Goal: Transaction & Acquisition: Subscribe to service/newsletter

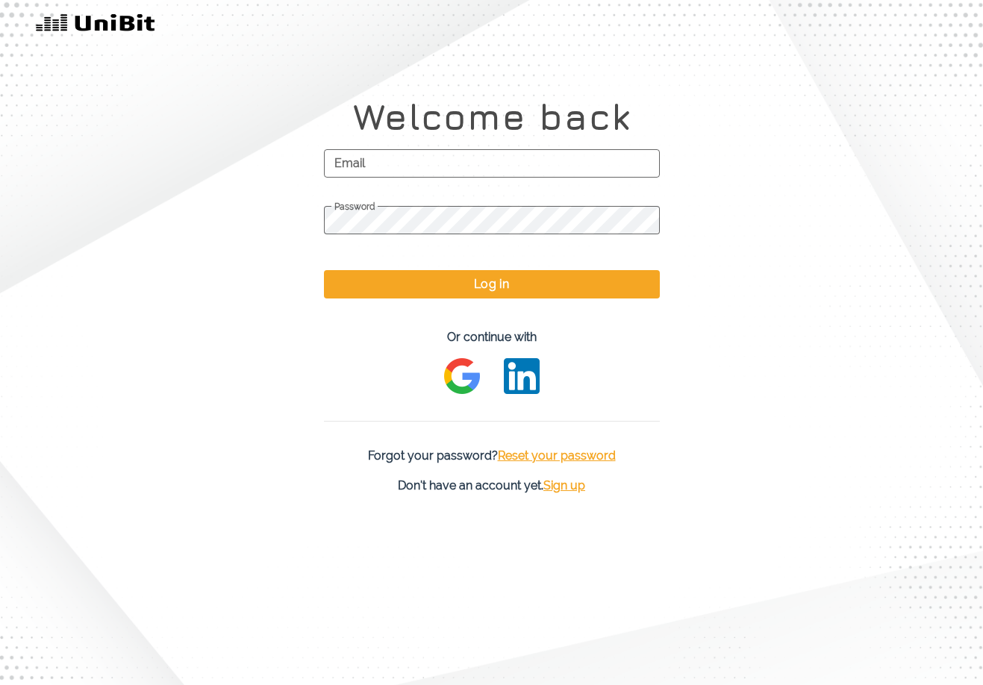
click at [562, 480] on span "Sign up" at bounding box center [565, 486] width 42 height 14
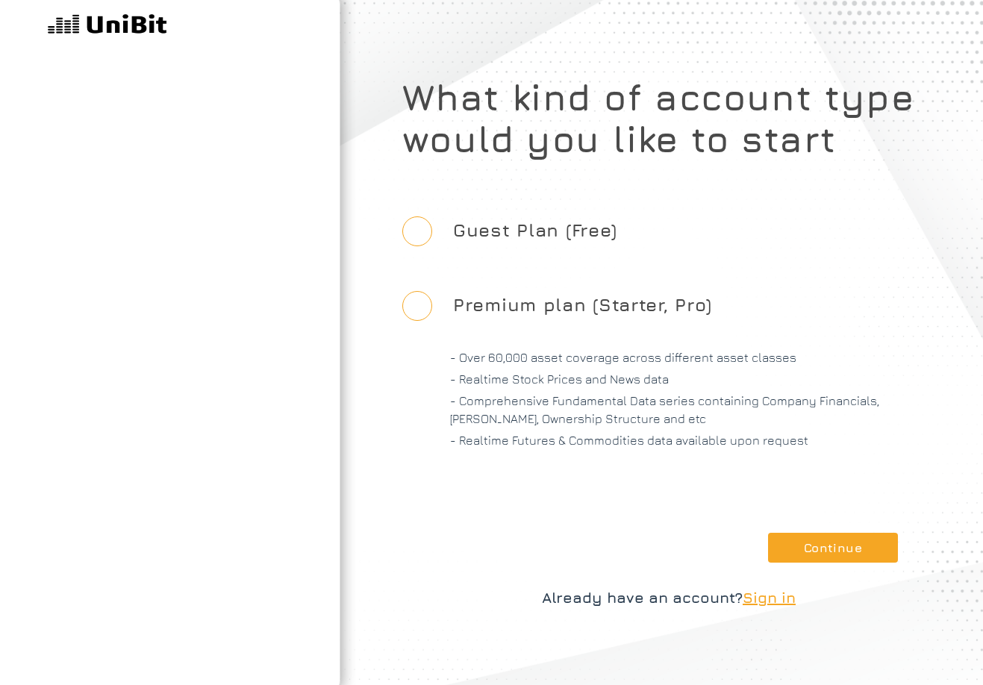
click at [485, 234] on label "Guest Plan (Free)" at bounding box center [535, 230] width 188 height 69
click at [432, 234] on input "Guest Plan (Free)" at bounding box center [417, 232] width 30 height 30
radio input "true"
drag, startPoint x: 846, startPoint y: 553, endPoint x: 755, endPoint y: 463, distance: 127.8
click at [845, 553] on button "Continue" at bounding box center [833, 548] width 130 height 30
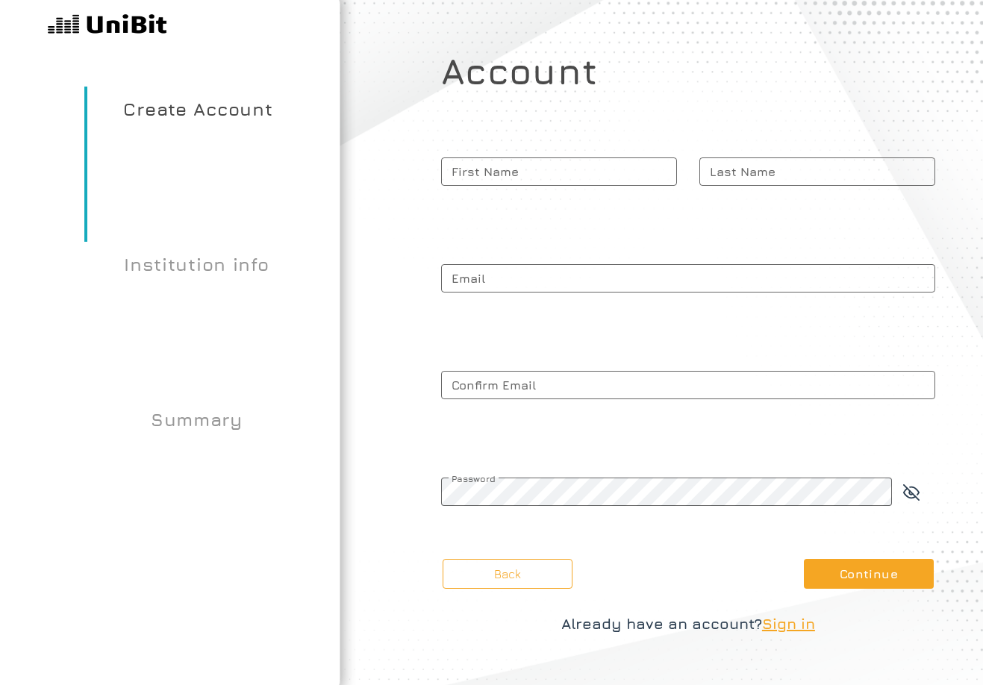
click at [568, 176] on span "First Name" at bounding box center [559, 171] width 236 height 37
click at [568, 176] on input "First Name" at bounding box center [559, 172] width 236 height 28
click at [570, 181] on input "First Name" at bounding box center [559, 172] width 236 height 28
type input "[PERSON_NAME]"
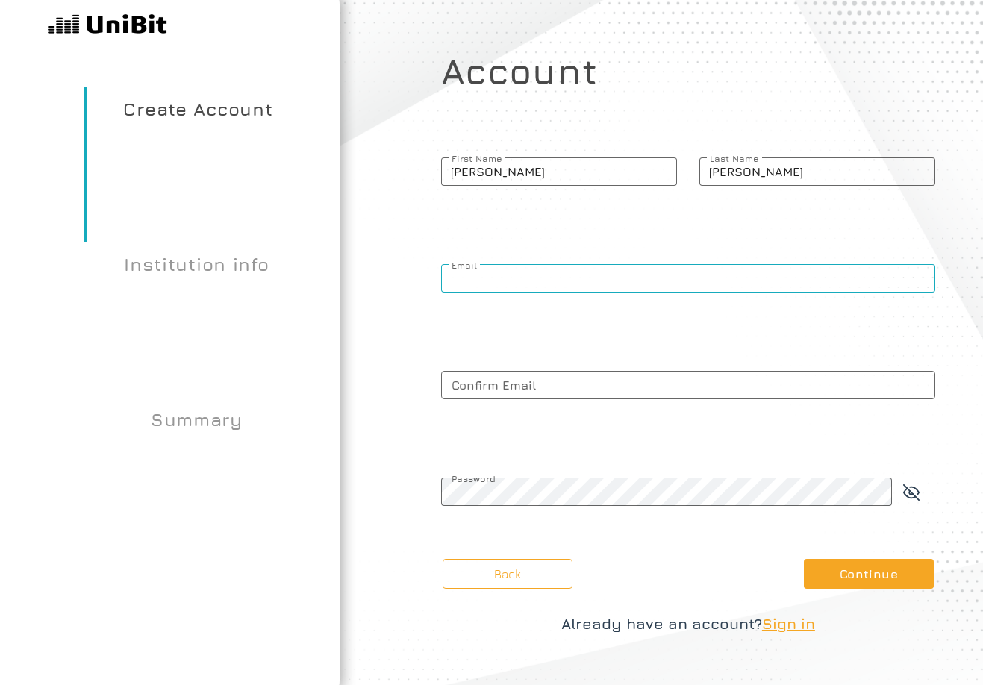
type input "[PERSON_NAME][EMAIL_ADDRESS][DOMAIN_NAME]"
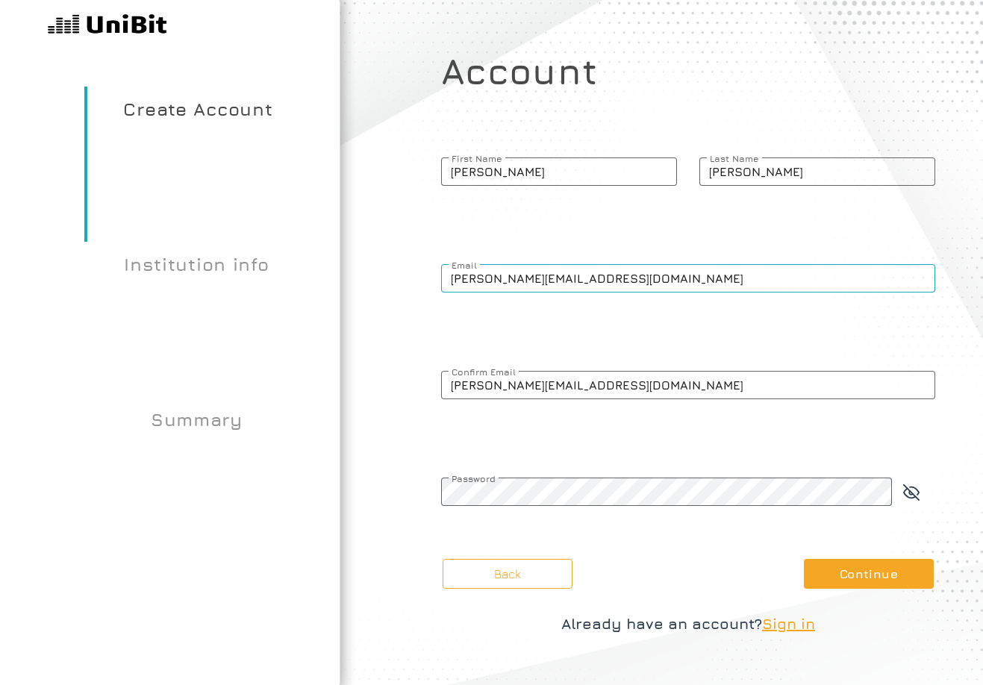
click at [557, 286] on input "[PERSON_NAME][EMAIL_ADDRESS][DOMAIN_NAME]" at bounding box center [688, 278] width 494 height 28
paste input "stayit@onlinecmail"
type input "[EMAIL_ADDRESS][DOMAIN_NAME]"
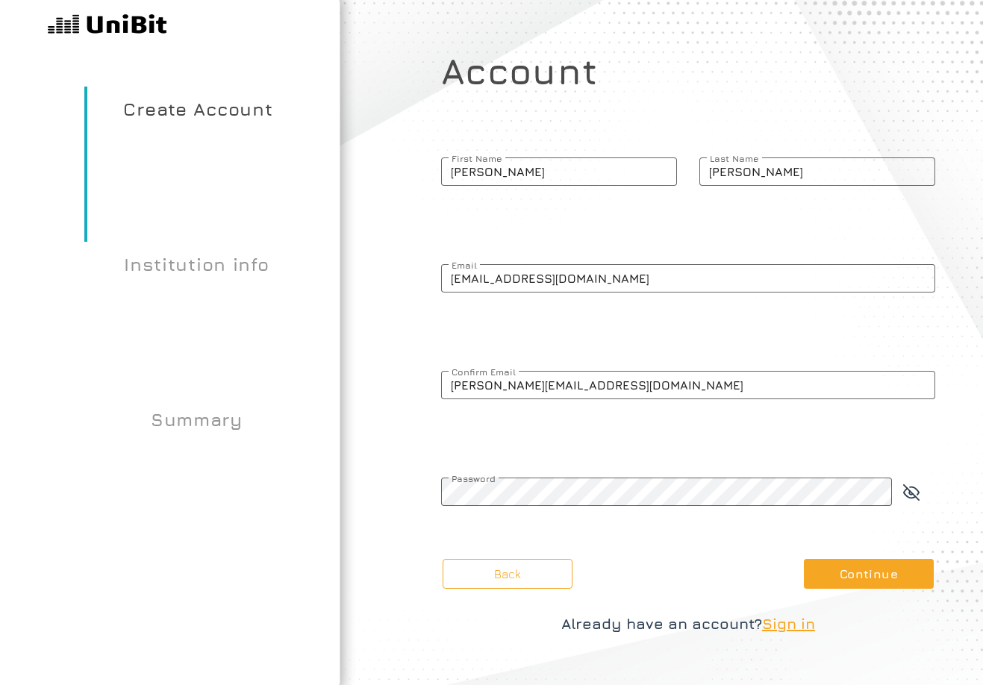
click at [556, 370] on span "Confirm Email" at bounding box center [688, 372] width 494 height 11
click at [556, 371] on input "[PERSON_NAME][EMAIL_ADDRESS][DOMAIN_NAME]" at bounding box center [688, 385] width 494 height 28
click at [556, 370] on span "Confirm Email" at bounding box center [688, 372] width 494 height 11
click at [556, 371] on input "[PERSON_NAME][EMAIL_ADDRESS][DOMAIN_NAME]" at bounding box center [688, 385] width 494 height 28
click at [556, 370] on span "Confirm Email" at bounding box center [688, 372] width 494 height 11
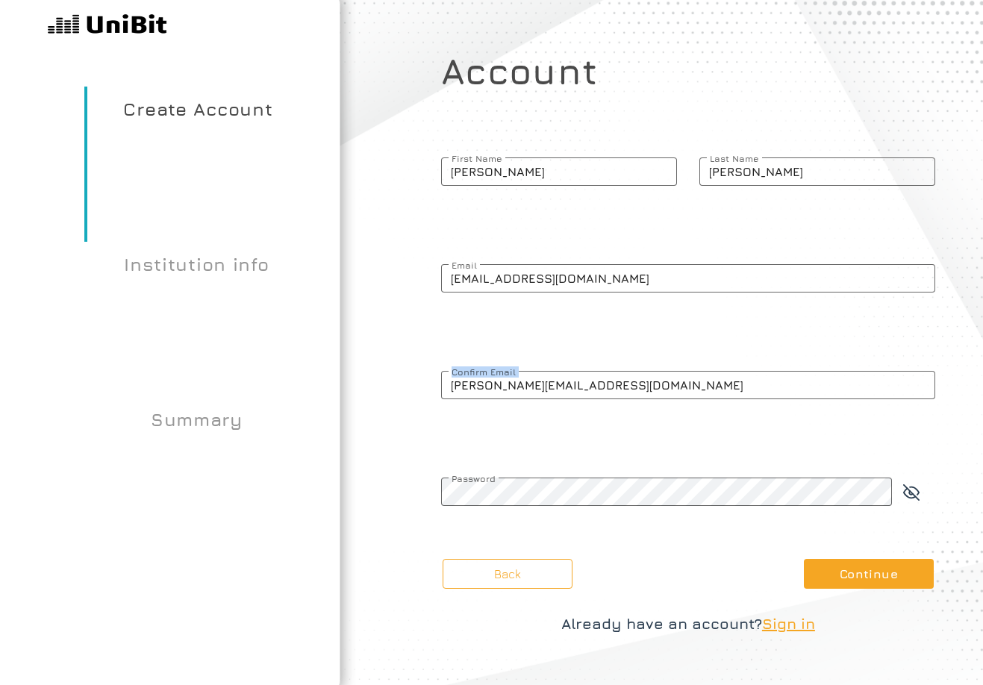
click at [556, 371] on input "[PERSON_NAME][EMAIL_ADDRESS][DOMAIN_NAME]" at bounding box center [688, 385] width 494 height 28
click at [556, 370] on span "Confirm Email" at bounding box center [688, 372] width 494 height 11
click at [556, 371] on input "[PERSON_NAME][EMAIL_ADDRESS][DOMAIN_NAME]" at bounding box center [688, 385] width 494 height 28
click at [558, 385] on input "[PERSON_NAME][EMAIL_ADDRESS][DOMAIN_NAME]" at bounding box center [688, 385] width 494 height 28
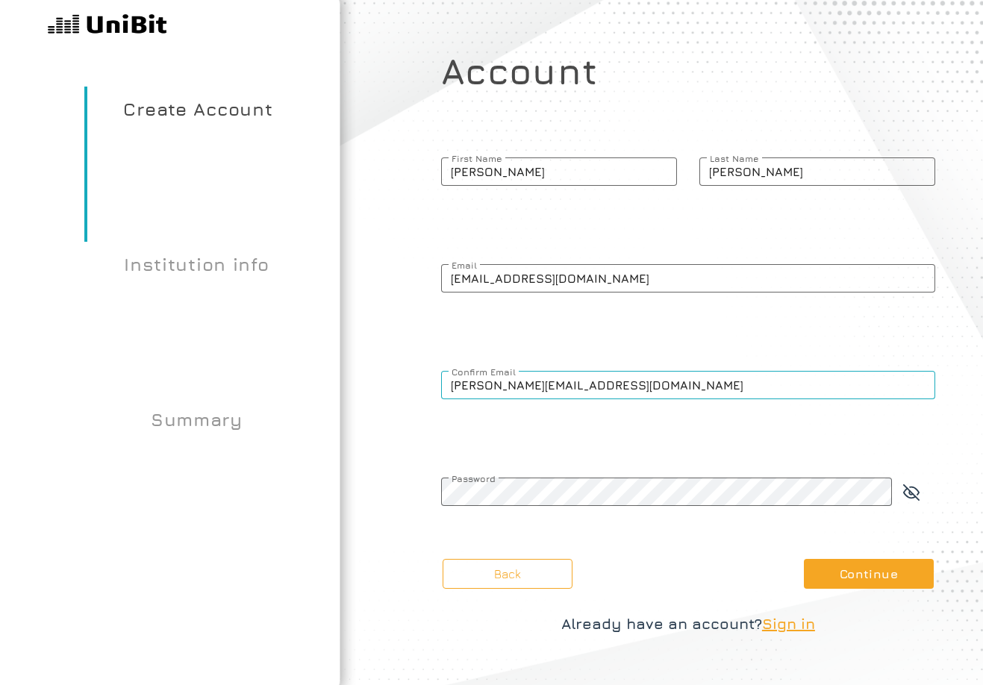
click at [558, 385] on input "[PERSON_NAME][EMAIL_ADDRESS][DOMAIN_NAME]" at bounding box center [688, 385] width 494 height 28
paste input "stayit@onlinecmail"
type input "[EMAIL_ADDRESS][DOMAIN_NAME]"
click at [575, 482] on span "Password" at bounding box center [667, 478] width 452 height 11
click at [625, 453] on div "Account [PERSON_NAME] First Name [PERSON_NAME] Last Name [EMAIL_ADDRESS][DOMAIN…" at bounding box center [688, 290] width 494 height 480
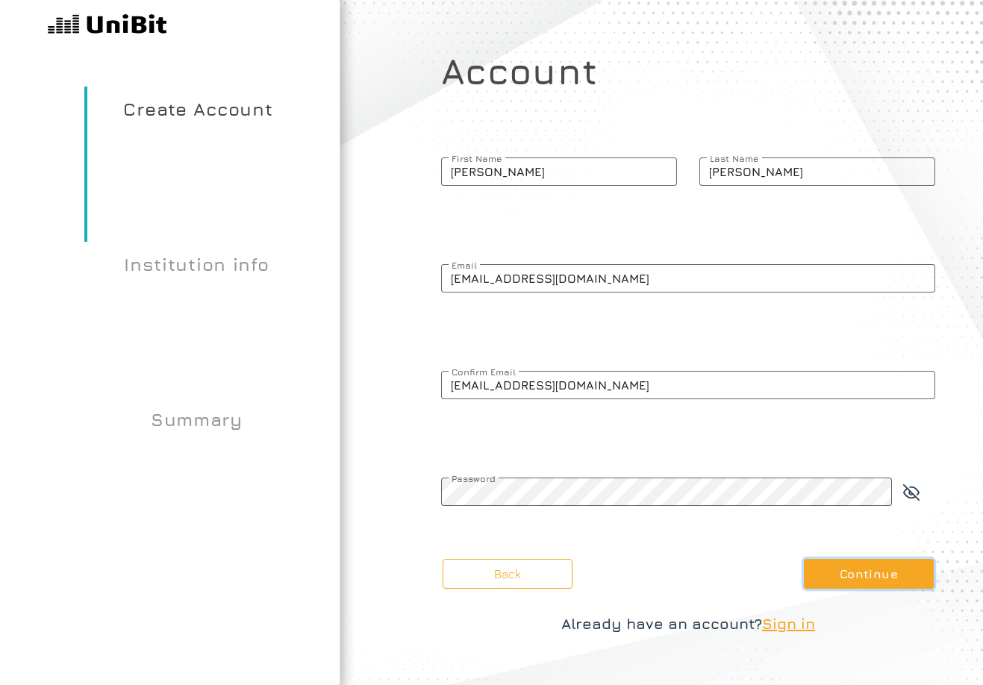
click at [842, 569] on button "Continue" at bounding box center [869, 574] width 130 height 30
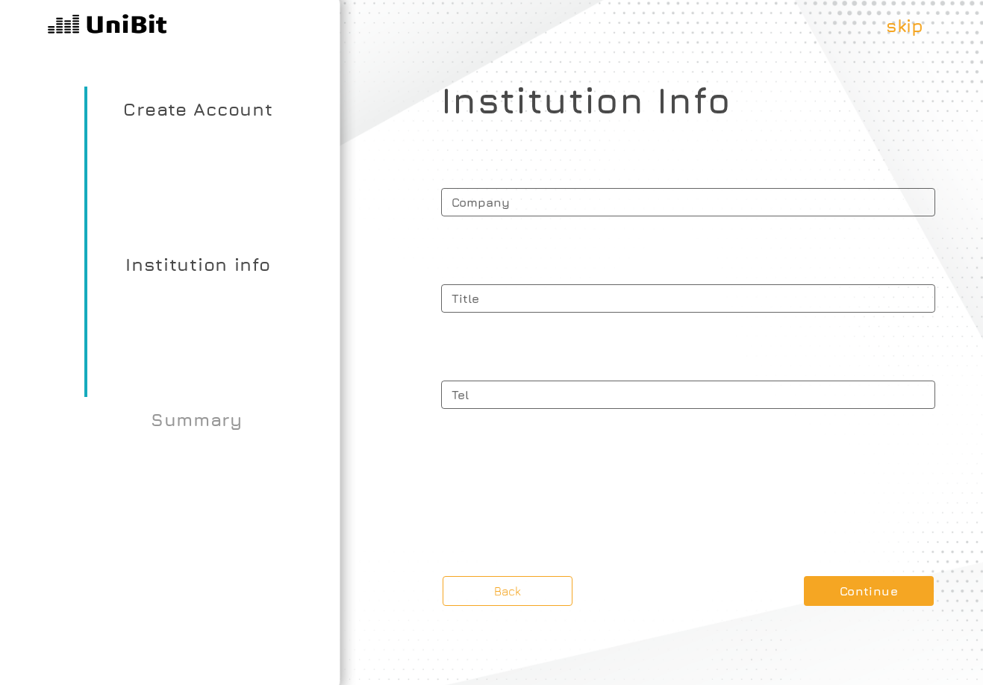
click at [503, 202] on span "Company" at bounding box center [688, 200] width 494 height 33
click at [503, 202] on input "Company" at bounding box center [688, 202] width 494 height 28
type input "sdfsdf"
click at [528, 296] on span "Title" at bounding box center [688, 296] width 494 height 33
click at [528, 296] on input "Title" at bounding box center [688, 298] width 494 height 28
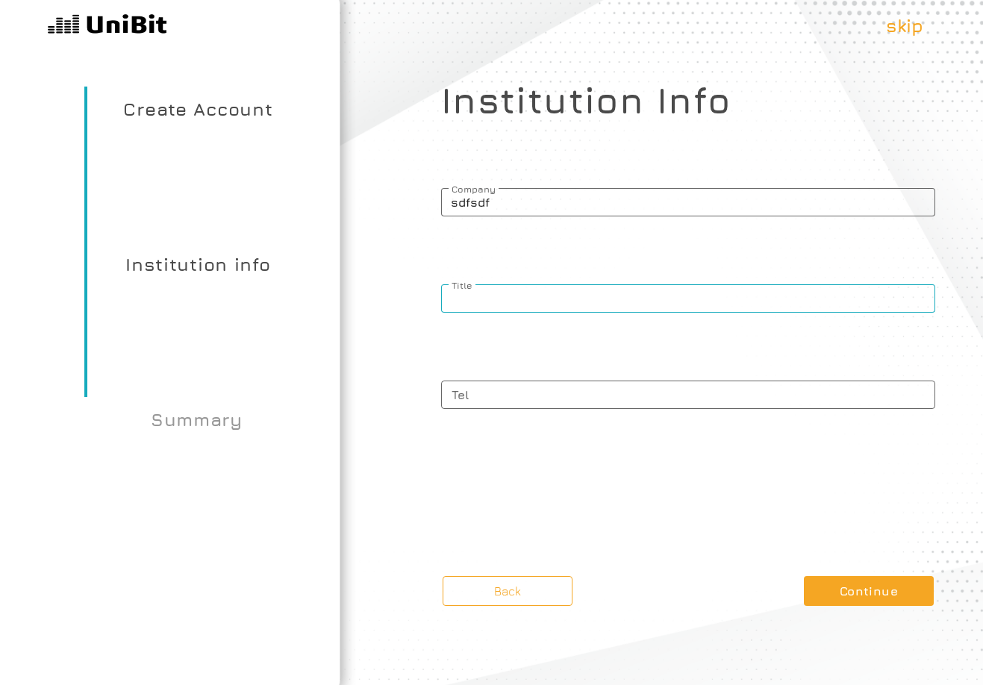
click at [516, 303] on input "Title" at bounding box center [688, 298] width 494 height 28
type input "sdfsd"
click at [537, 394] on span "Tel" at bounding box center [688, 392] width 494 height 33
click at [537, 394] on input "Tel" at bounding box center [688, 395] width 494 height 28
click at [547, 396] on span "Tel" at bounding box center [688, 392] width 494 height 33
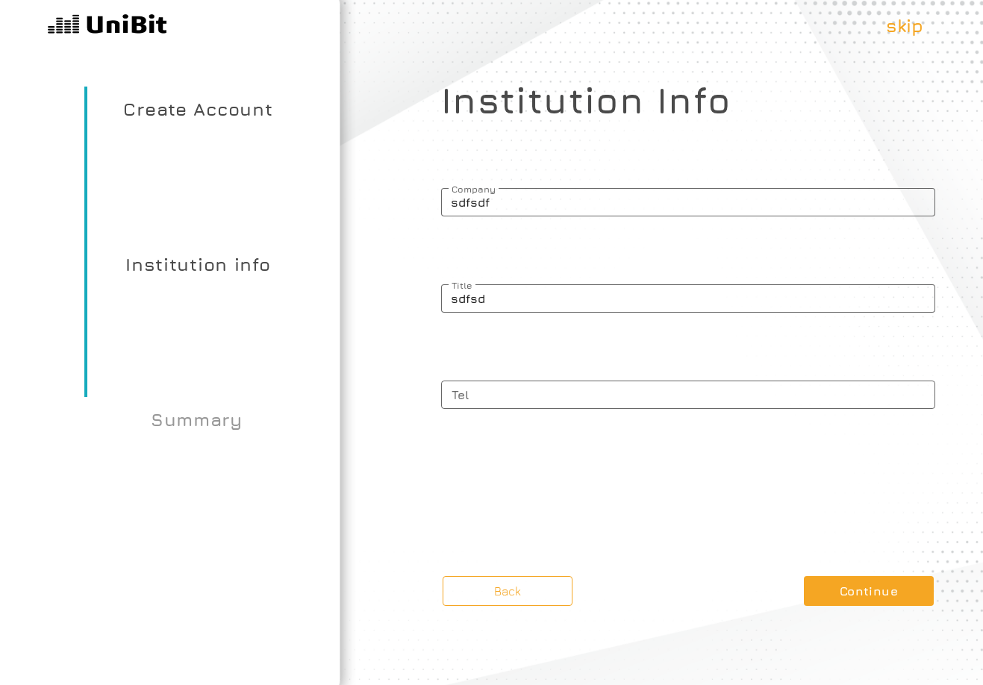
click at [547, 396] on input "Tel" at bounding box center [688, 395] width 494 height 28
paste input "[PHONE_NUMBER]"
type input "[PHONE_NUMBER]"
click at [868, 595] on button "Continue" at bounding box center [869, 591] width 130 height 30
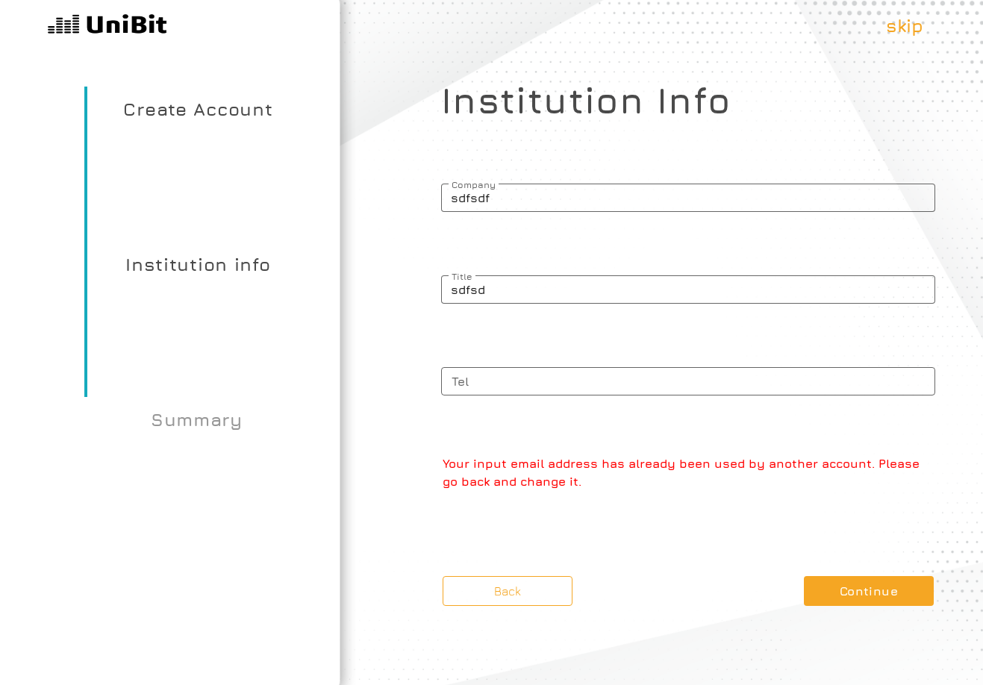
click at [609, 457] on p "Your input email address has already been used by another account. Please go ba…" at bounding box center [689, 473] width 493 height 36
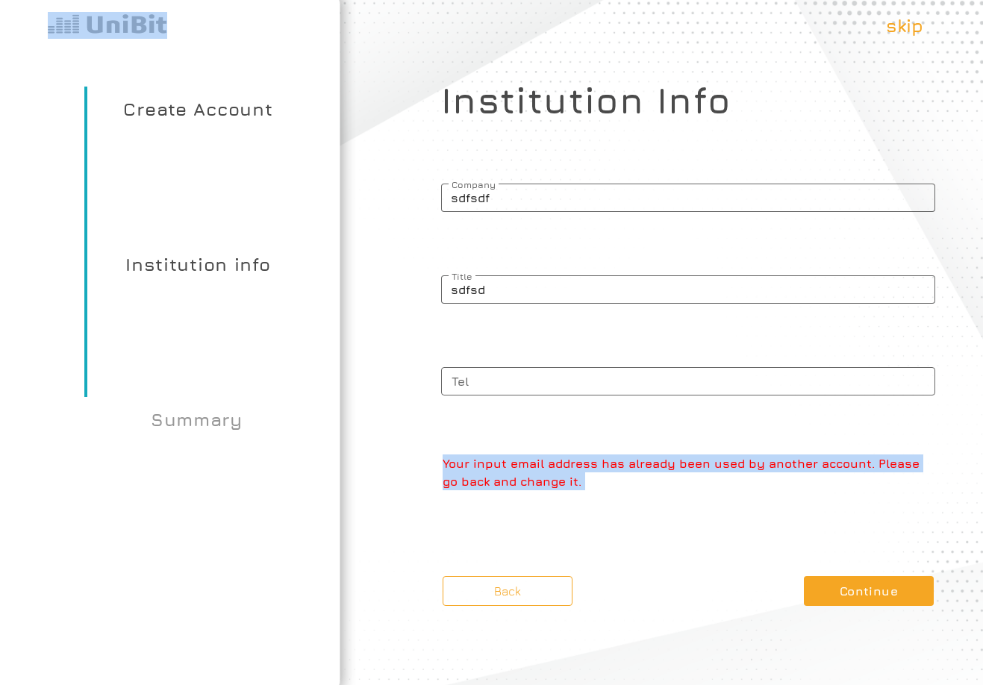
click at [609, 457] on p "Your input email address has already been used by another account. Please go ba…" at bounding box center [689, 473] width 493 height 36
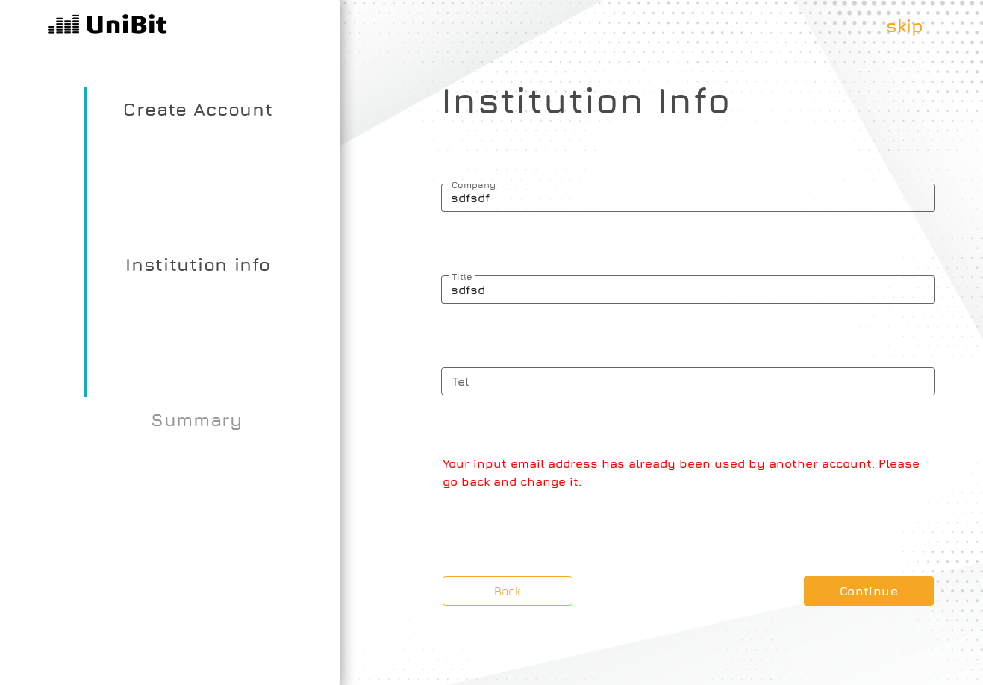
click at [644, 408] on div "Institution Info sdfsdf Company sdfsd Title Tel Your input email address has al…" at bounding box center [688, 284] width 494 height 411
click at [525, 582] on button "Back" at bounding box center [508, 591] width 130 height 30
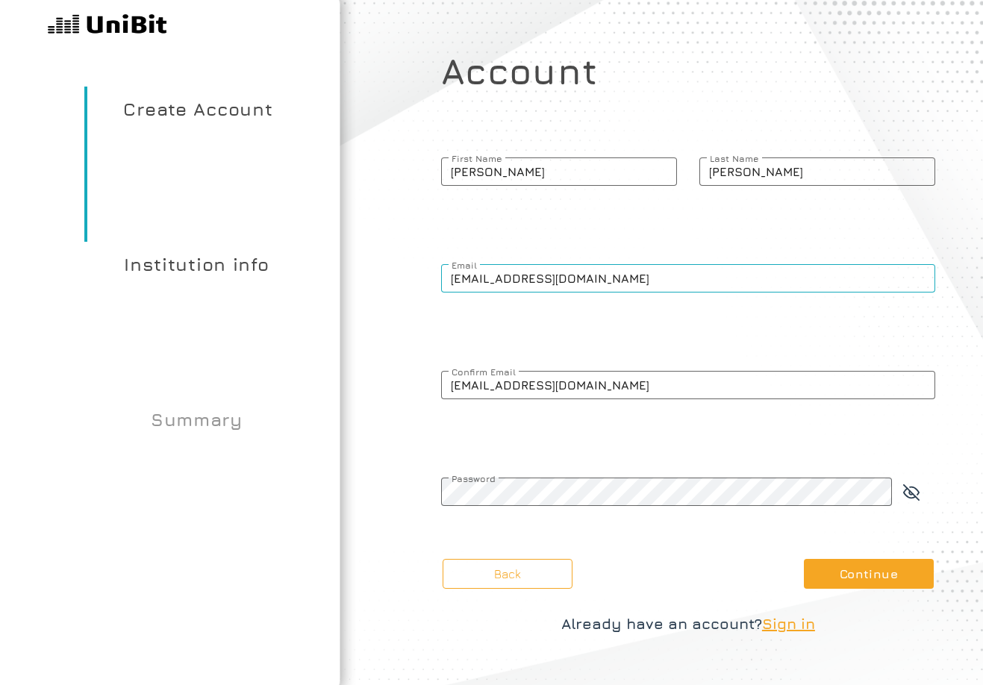
click at [538, 284] on input "[EMAIL_ADDRESS][DOMAIN_NAME]" at bounding box center [688, 278] width 494 height 28
paste input "chunkynz@muaviagiare"
type input "[EMAIL_ADDRESS][DOMAIN_NAME]"
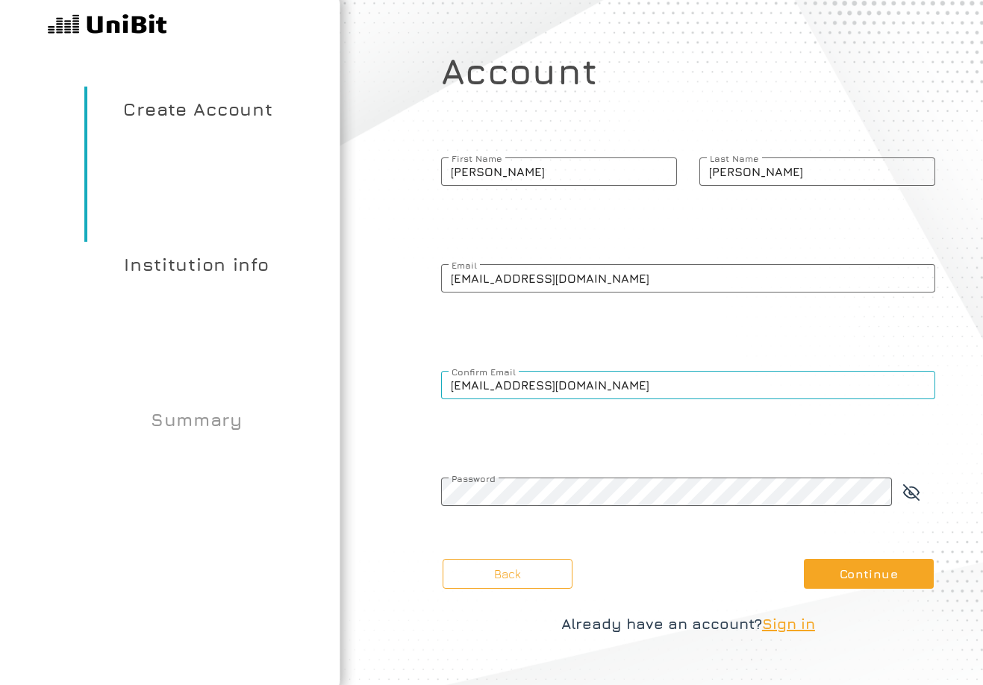
click at [553, 385] on input "[EMAIL_ADDRESS][DOMAIN_NAME]" at bounding box center [688, 385] width 494 height 28
paste input "chunkynz@muaviagiare"
type input "[EMAIL_ADDRESS][DOMAIN_NAME]"
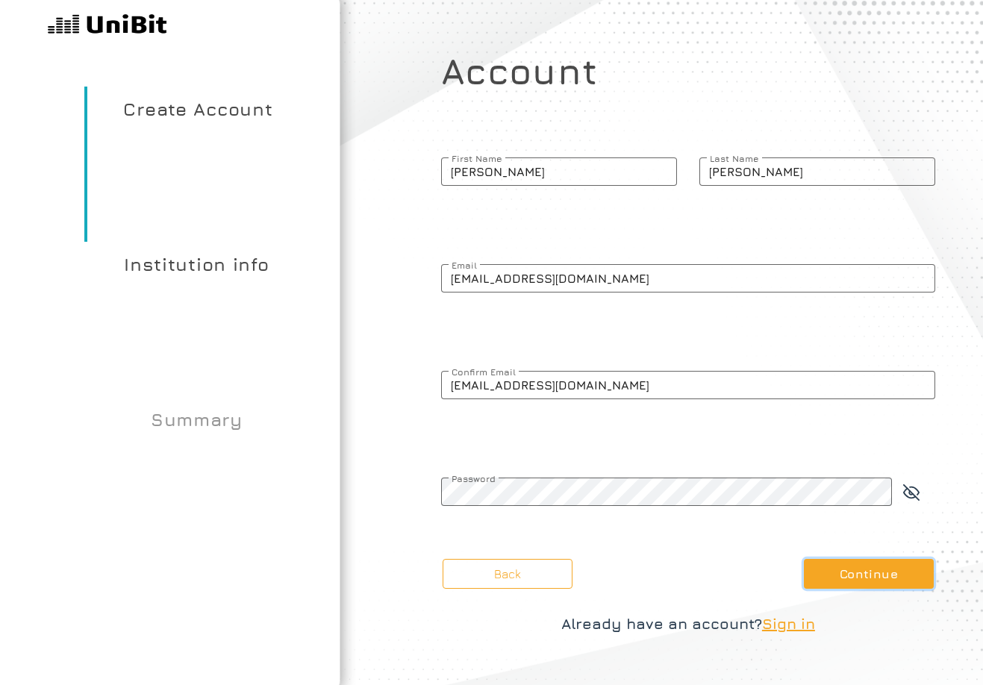
click at [898, 583] on button "Continue" at bounding box center [869, 574] width 130 height 30
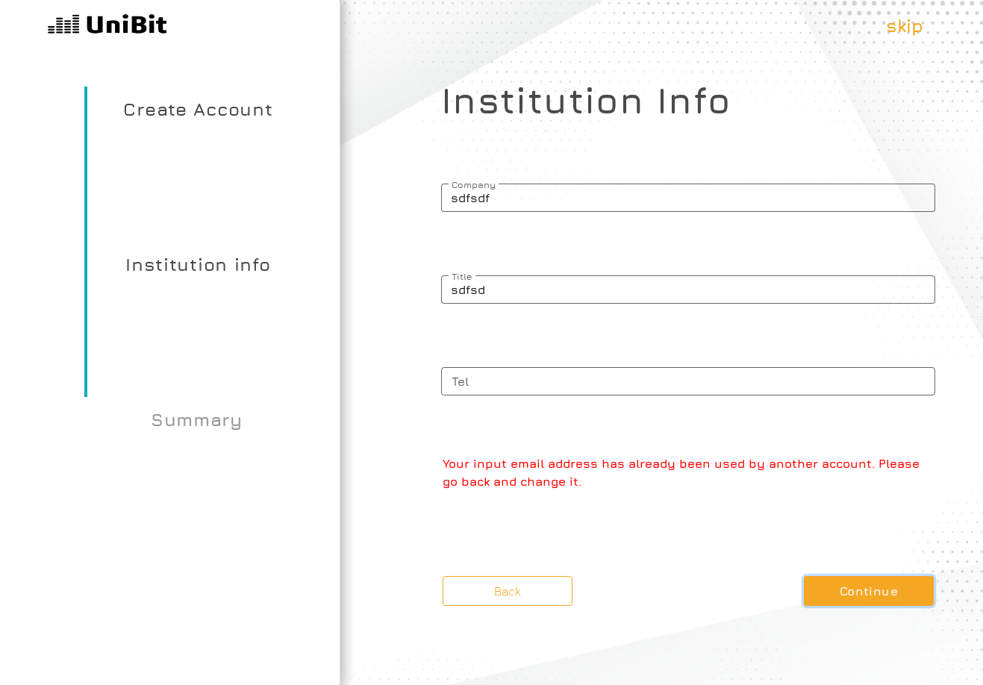
click at [856, 589] on button "Continue" at bounding box center [869, 591] width 130 height 30
